Goal: Task Accomplishment & Management: Manage account settings

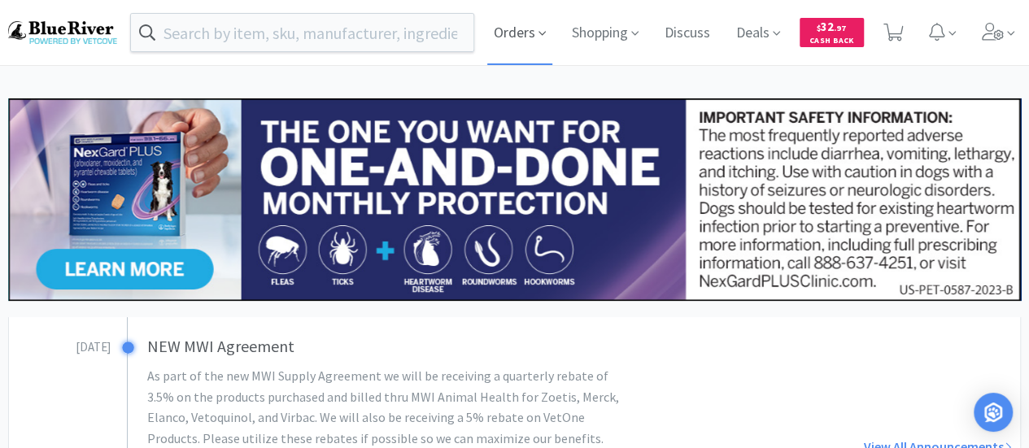
click at [529, 33] on span "Orders" at bounding box center [519, 32] width 65 height 65
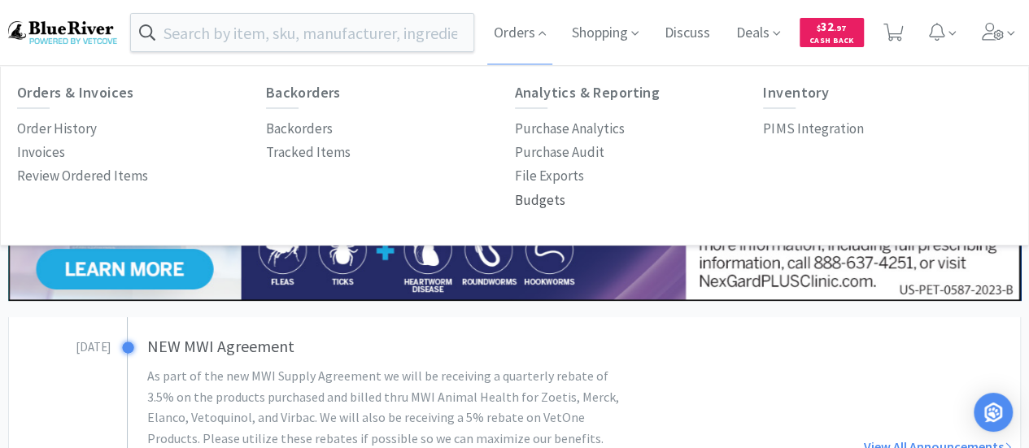
click at [540, 201] on p "Budgets" at bounding box center [540, 200] width 50 height 22
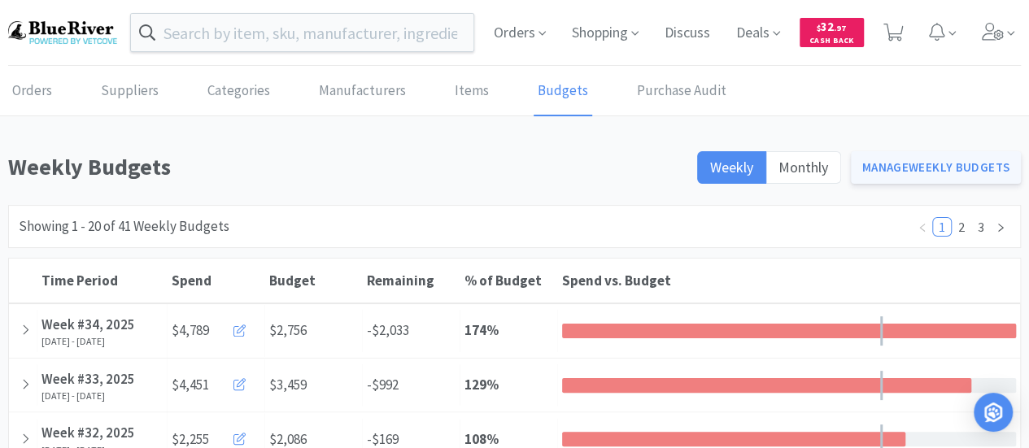
click at [894, 165] on link "Manage Weekly Budgets" at bounding box center [936, 167] width 171 height 33
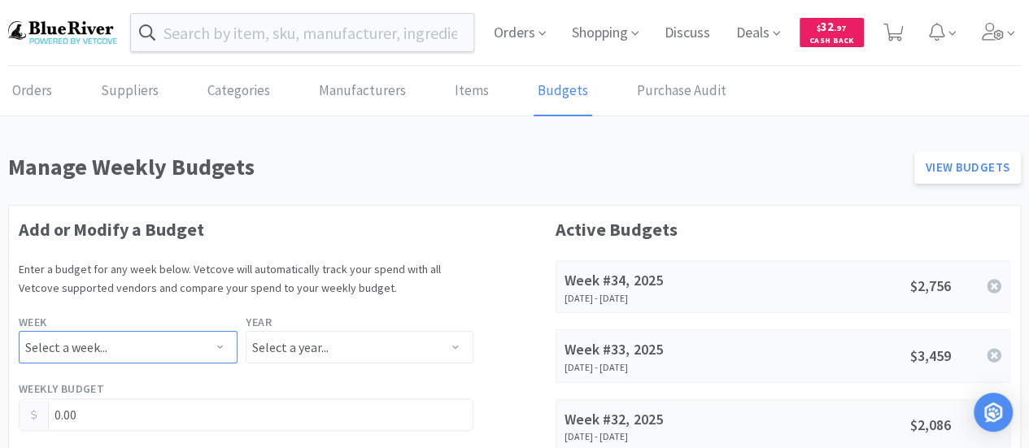
click at [161, 337] on select "Select a week... Week 1 (Dec 30th - Jan 5th) Week 2 (Jan 6th - Jan 12th) Week 3…" at bounding box center [128, 347] width 219 height 33
select select "34"
click at [19, 331] on select "Select a week... Week 1 (Dec 30th - Jan 5th) Week 2 (Jan 6th - Jan 12th) Week 3…" at bounding box center [128, 347] width 219 height 33
click at [282, 346] on select "Select a year... 2023 2024 2025 2026 2027 2028 2029 2030 2031 2032 2033 2034" at bounding box center [359, 347] width 227 height 33
select select "2025"
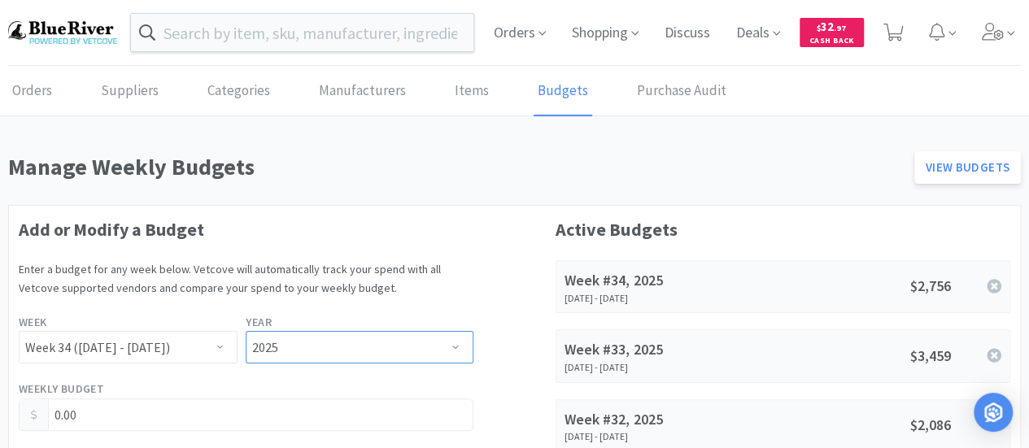
click at [246, 331] on select "Select a year... 2023 2024 2025 2026 2027 2028 2029 2030 2031 2032 2033 2034" at bounding box center [359, 347] width 227 height 33
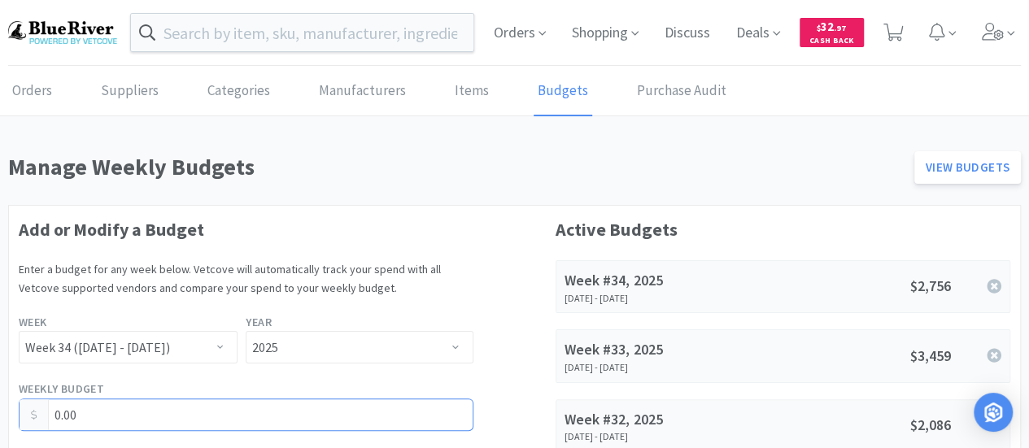
drag, startPoint x: 138, startPoint y: 409, endPoint x: 0, endPoint y: 412, distance: 138.3
type input "2,671.00"
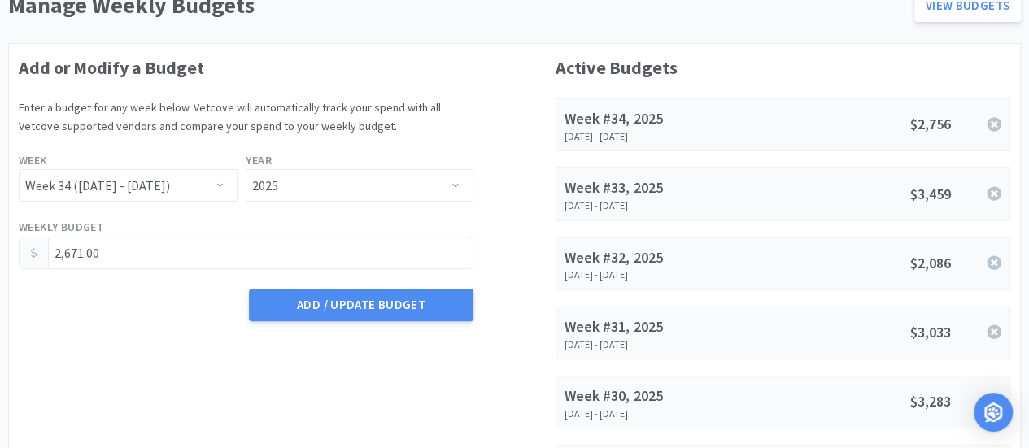
scroll to position [163, 0]
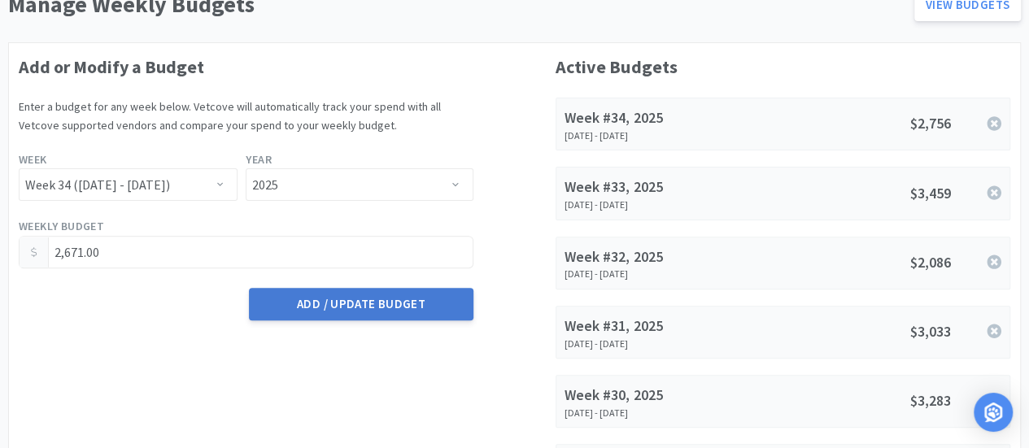
click at [348, 307] on button "Add / Update Budget" at bounding box center [361, 304] width 224 height 33
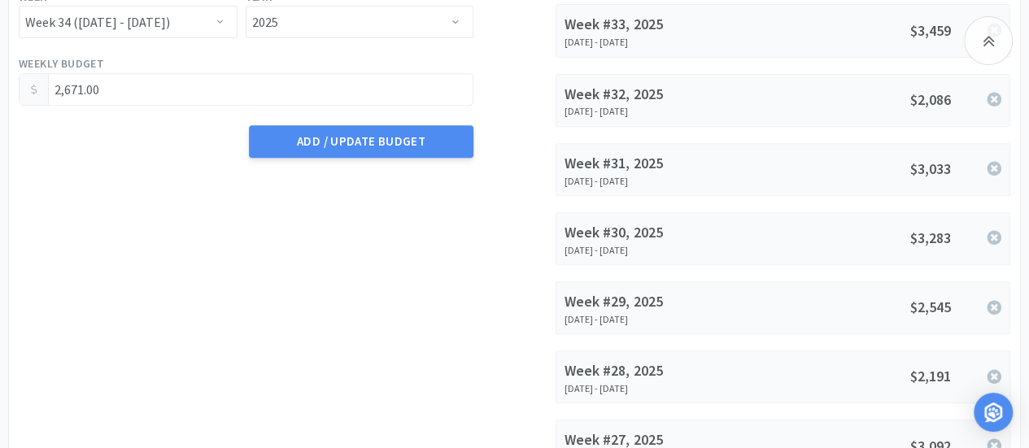
scroll to position [0, 0]
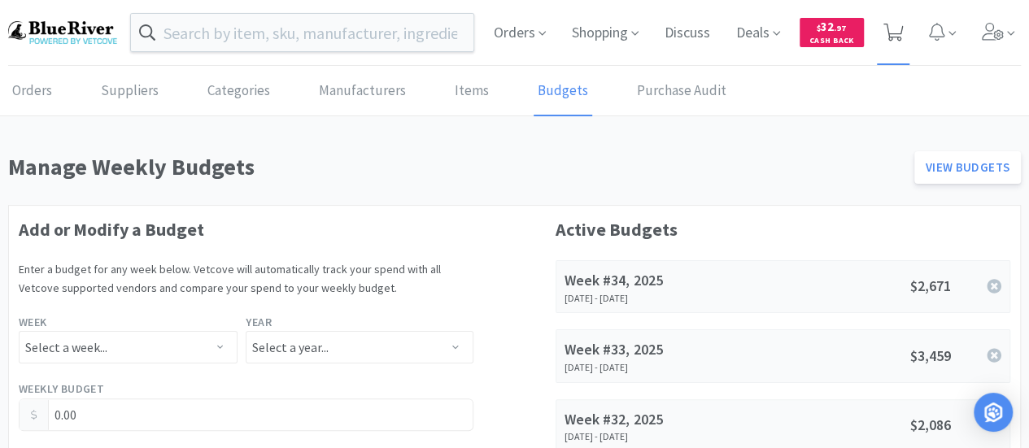
click at [895, 35] on icon at bounding box center [893, 33] width 20 height 18
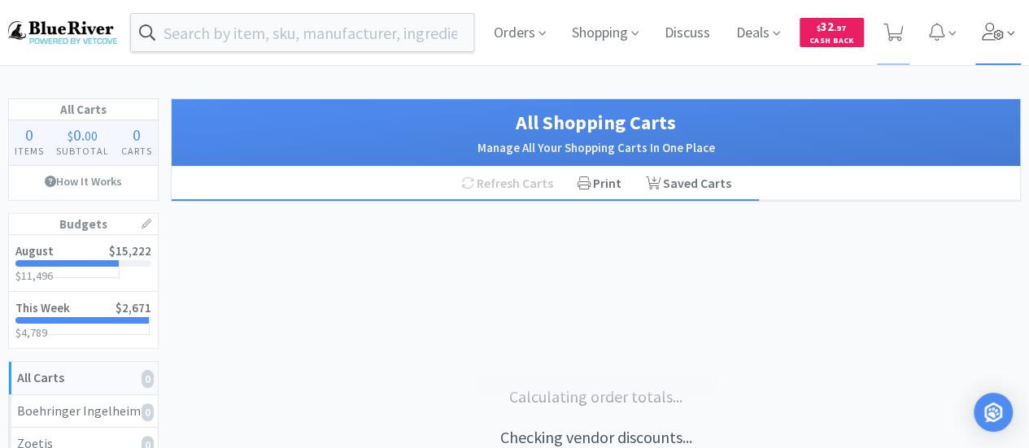
click at [999, 38] on icon at bounding box center [992, 32] width 22 height 18
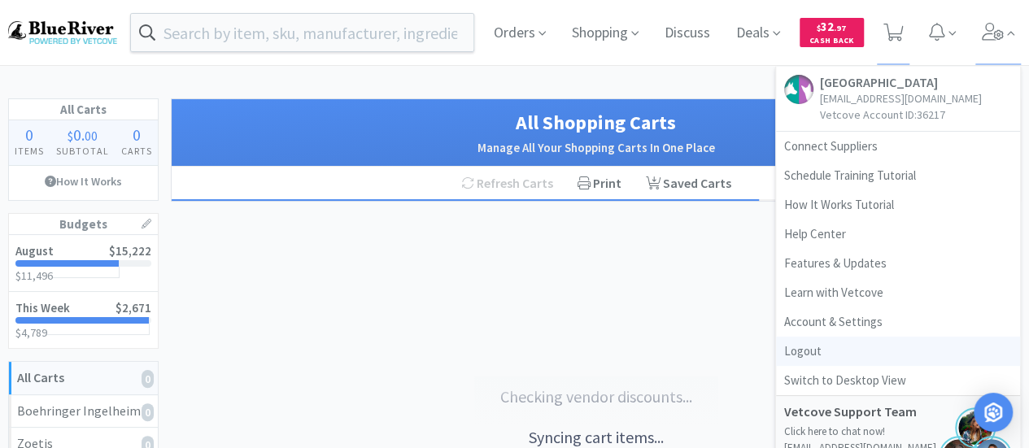
click at [795, 346] on link "Logout" at bounding box center [898, 351] width 244 height 29
